Goal: Use online tool/utility: Use online tool/utility

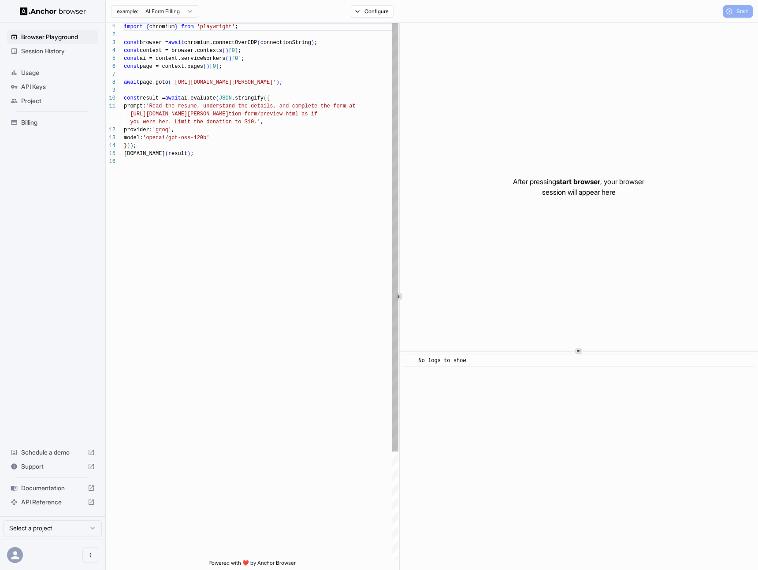
scroll to position [79, 0]
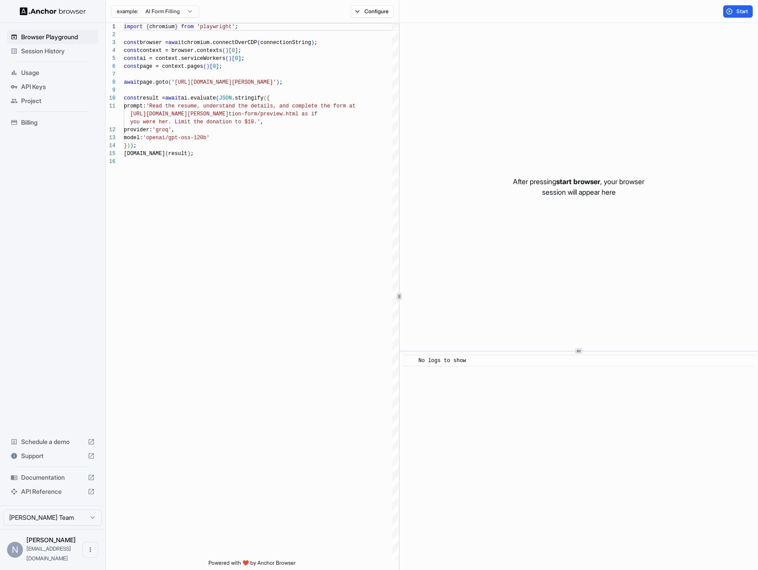
click at [494, 97] on div "After pressing start browser , your browser session will appear here" at bounding box center [579, 187] width 358 height 328
click at [740, 5] on button "Start" at bounding box center [738, 11] width 30 height 12
click at [595, 547] on div "​ [INFO] Started Execution" at bounding box center [579, 296] width 358 height 547
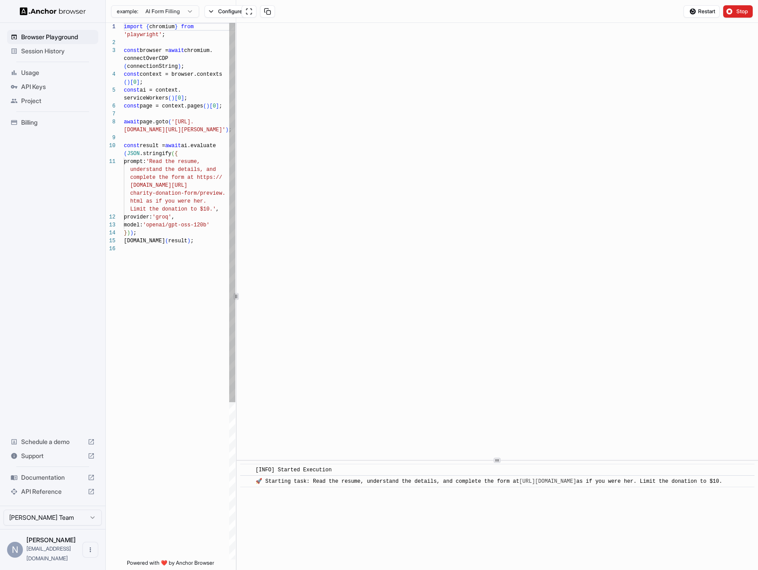
click at [122, 260] on div "1 2 3 4 5 6 7 8 9 10 11 12 13 14 15 16 import { chromium } from 'playwright' ; …" at bounding box center [432, 296] width 652 height 547
click at [253, 15] on button at bounding box center [249, 11] width 15 height 12
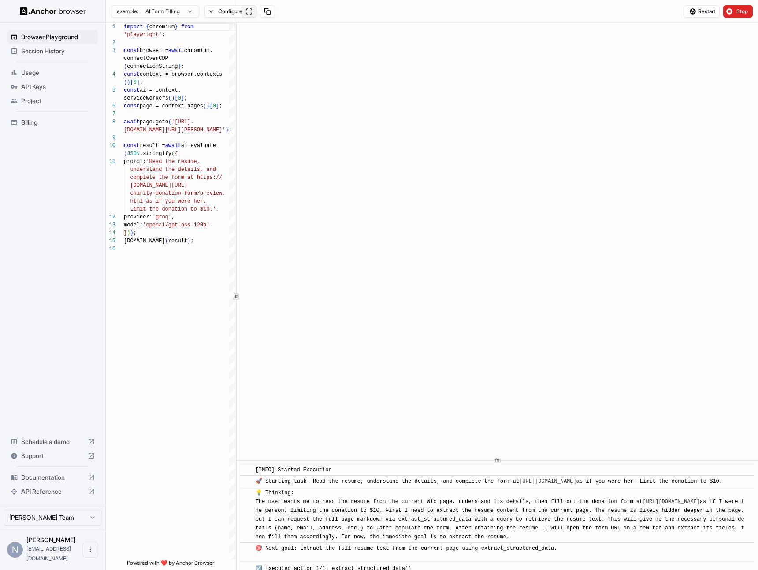
scroll to position [407, 0]
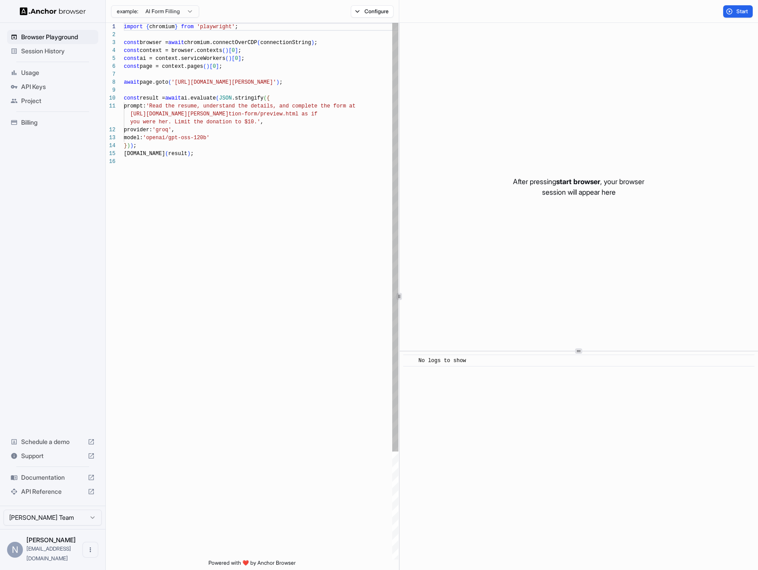
scroll to position [79, 0]
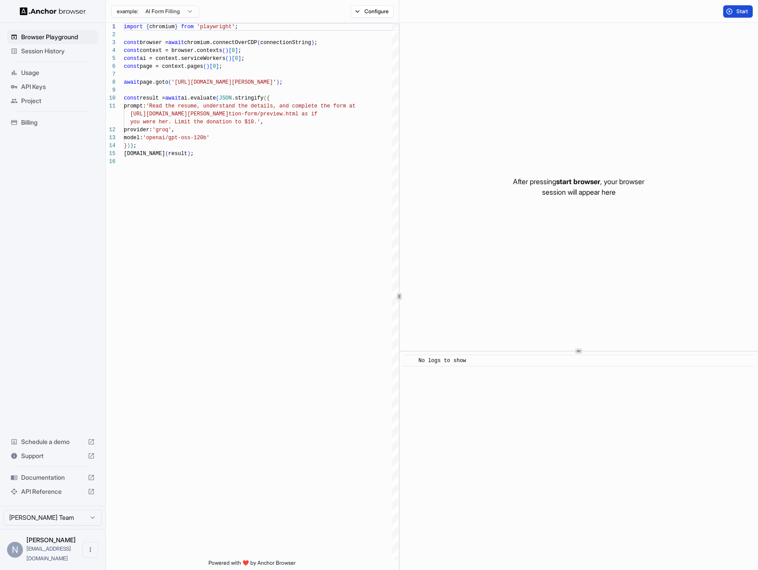
click at [738, 6] on button "Start" at bounding box center [738, 11] width 30 height 12
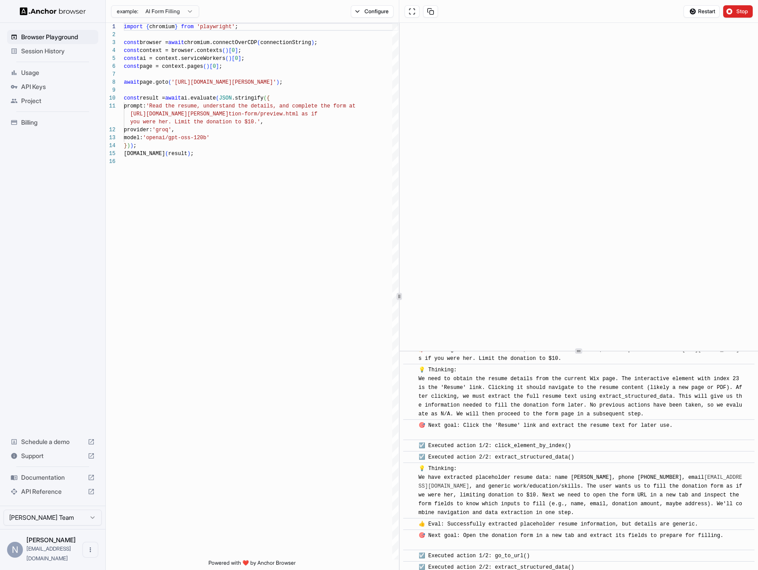
scroll to position [132, 0]
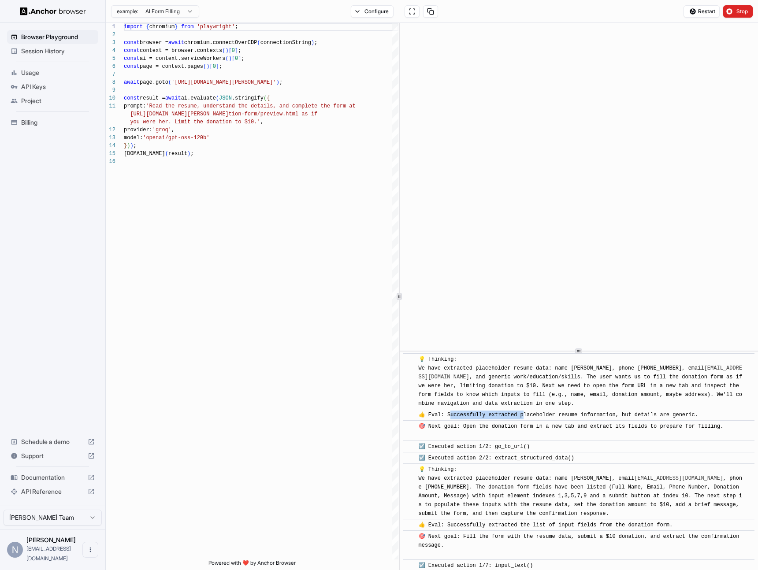
drag, startPoint x: 451, startPoint y: 426, endPoint x: 525, endPoint y: 428, distance: 74.5
click at [525, 420] on div "👍 Eval: Successfully extracted placeholder resume information, but details are …" at bounding box center [560, 415] width 283 height 9
click at [447, 438] on span "🎯 Next goal: Open the donation form in a new tab and extract its fields to prep…" at bounding box center [571, 431] width 305 height 15
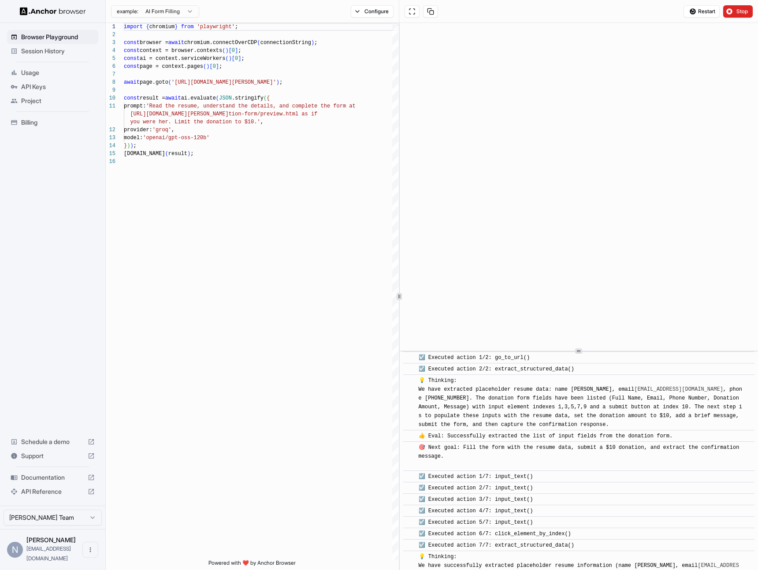
scroll to position [232, 0]
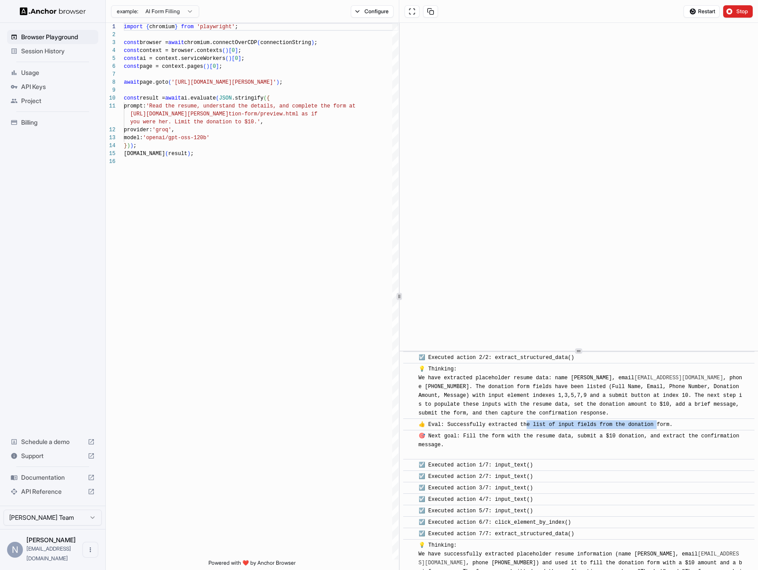
drag, startPoint x: 530, startPoint y: 432, endPoint x: 663, endPoint y: 437, distance: 133.6
click at [661, 428] on span "👍 Eval: Successfully extracted the list of input fields from the donation form." at bounding box center [546, 425] width 254 height 6
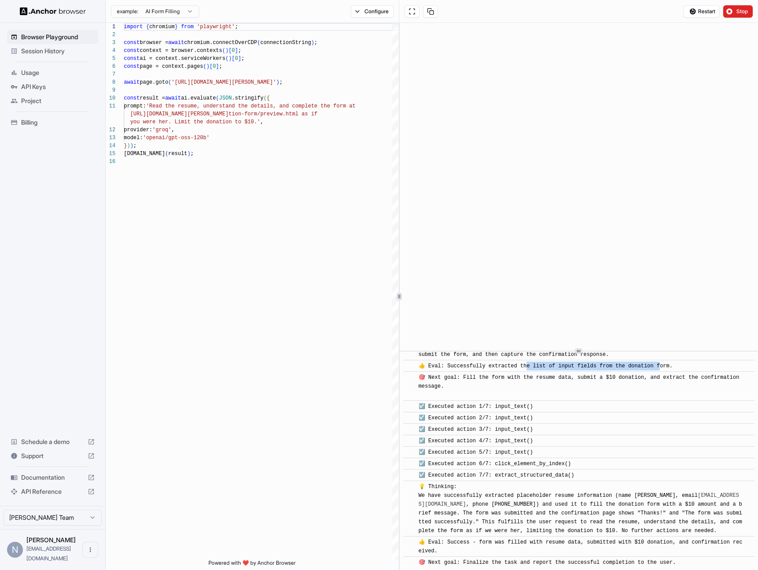
scroll to position [391, 0]
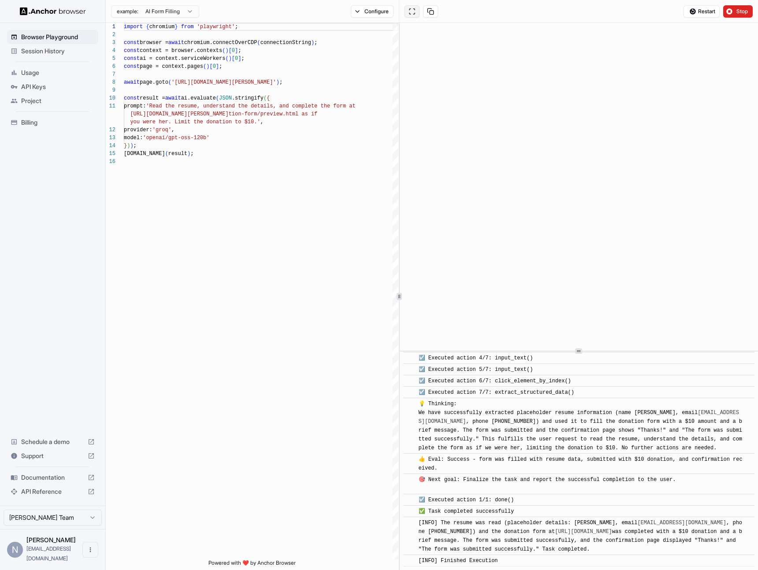
click at [410, 14] on button at bounding box center [412, 11] width 15 height 12
